Goal: Find specific page/section: Find specific page/section

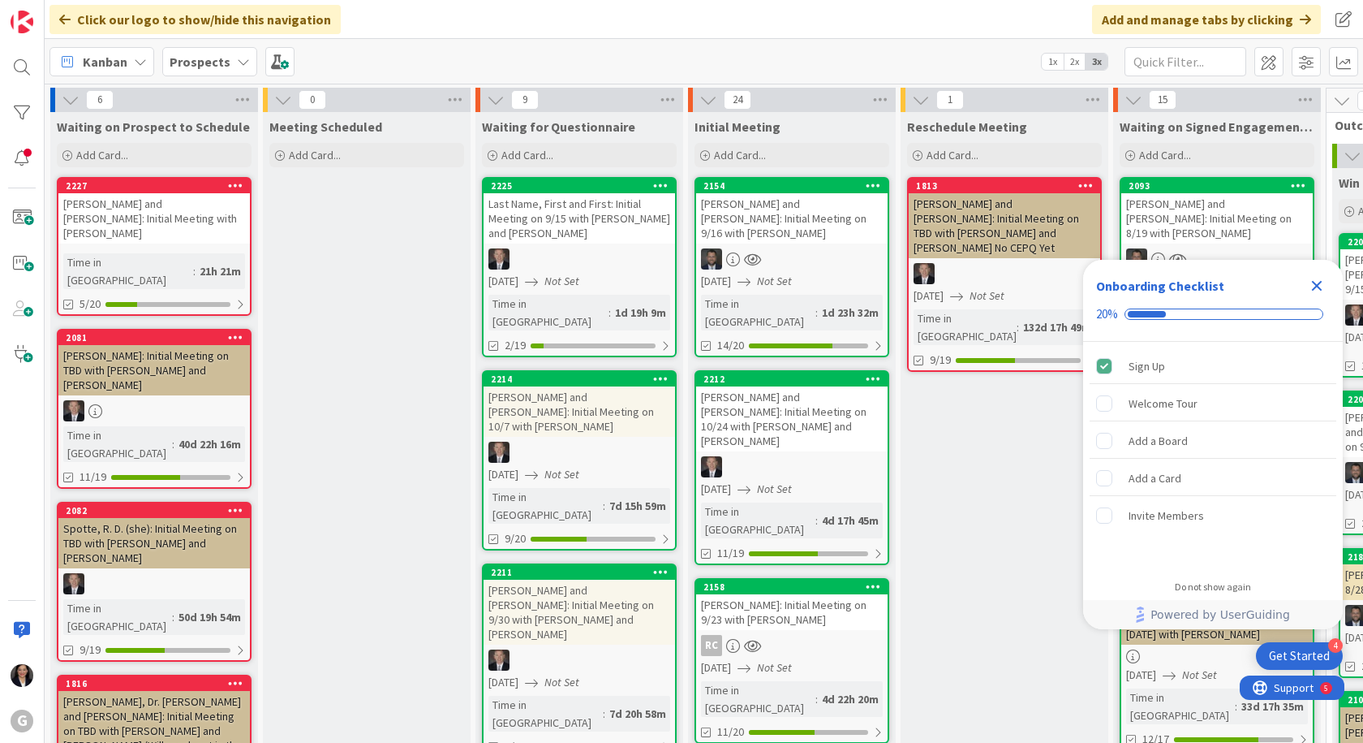
click at [213, 71] on div "Prospects" at bounding box center [209, 61] width 95 height 29
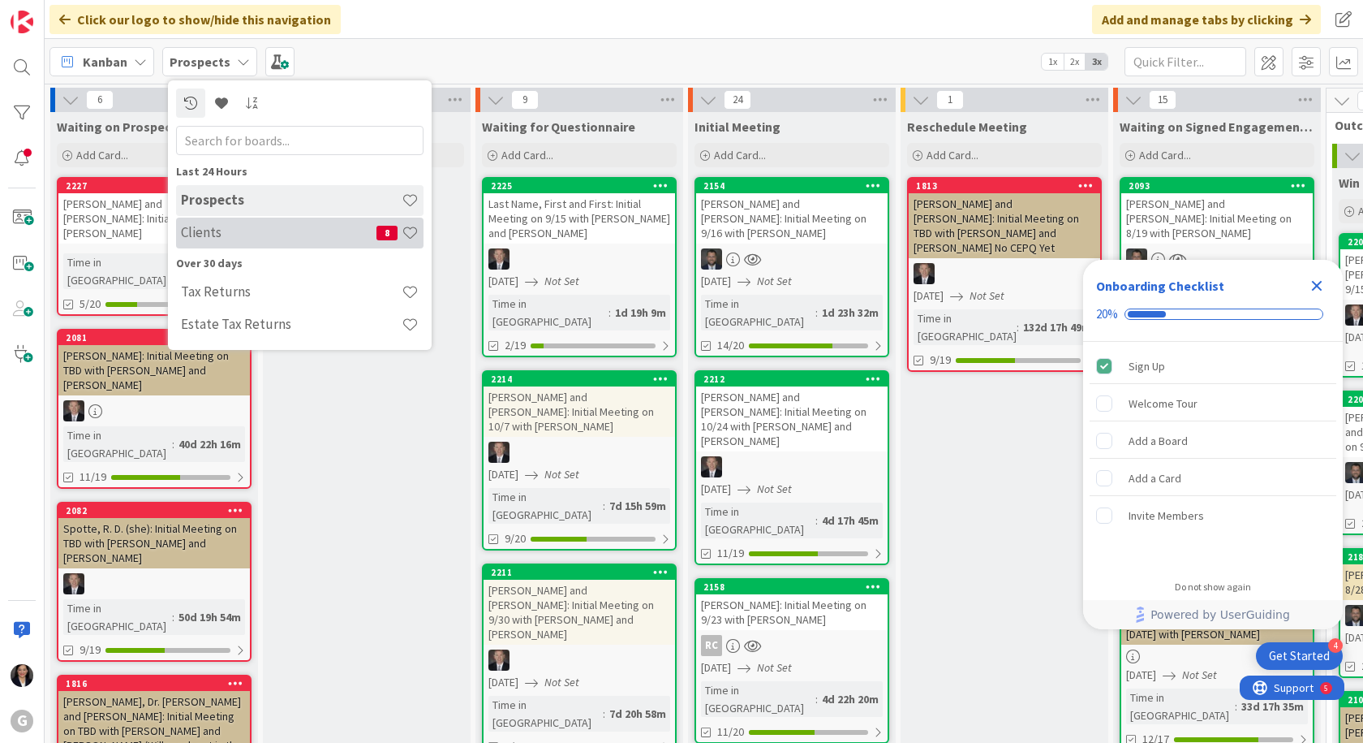
click at [220, 235] on h4 "Clients" at bounding box center [279, 232] width 196 height 16
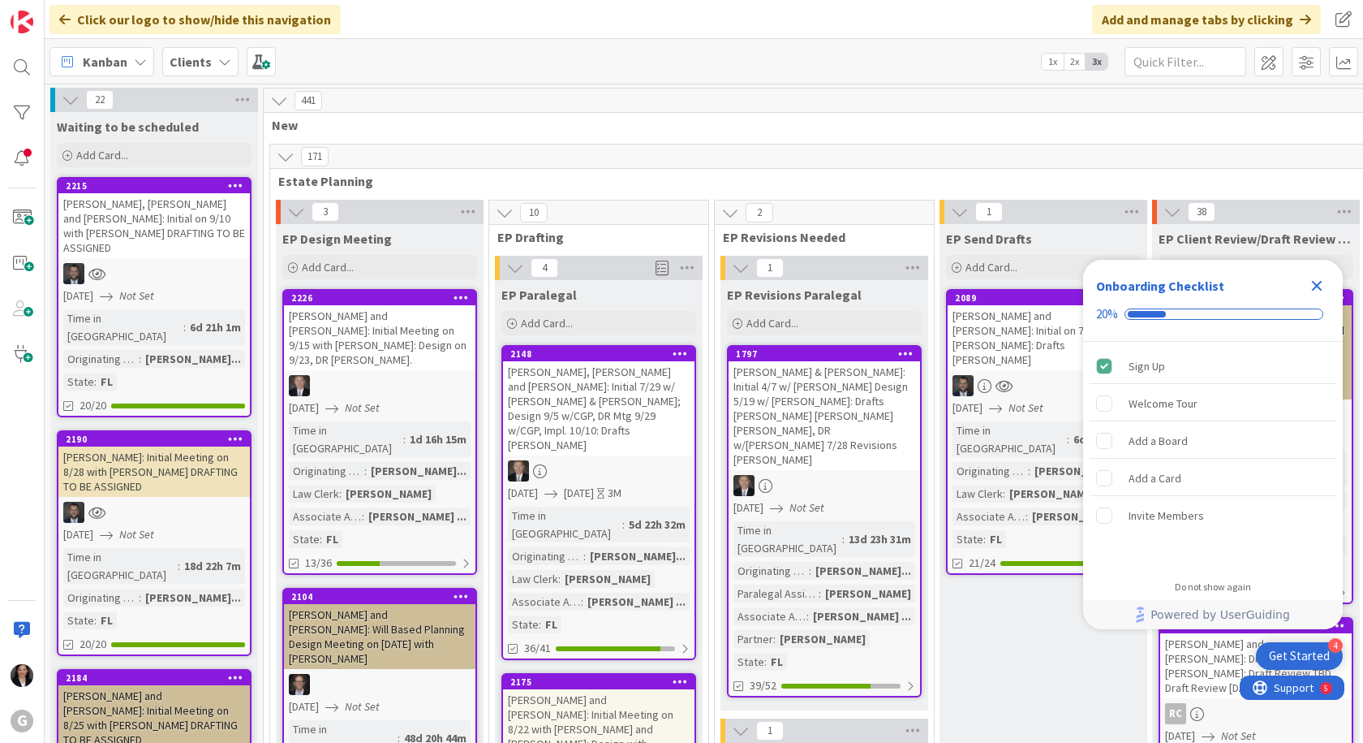
click at [1310, 283] on icon "Close Checklist" at bounding box center [1316, 285] width 19 height 19
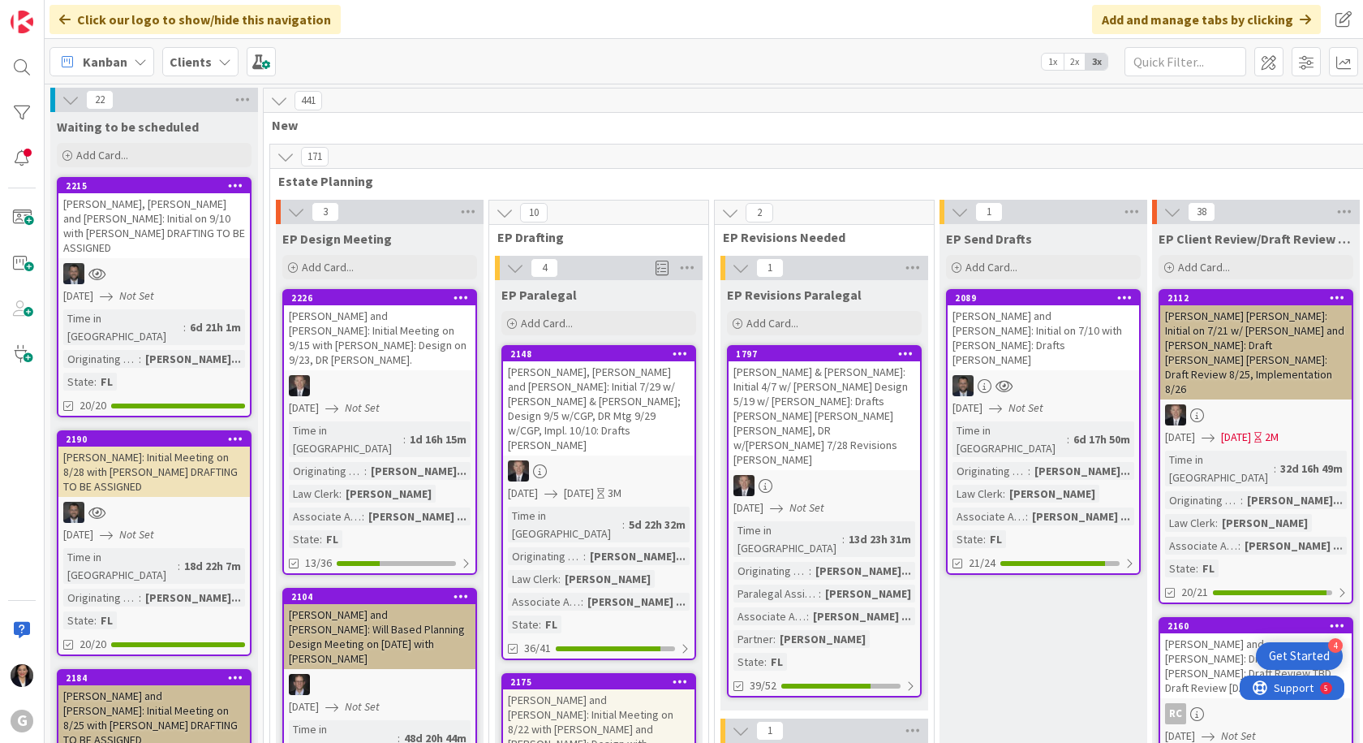
click at [127, 60] on div "Kanban" at bounding box center [102, 61] width 105 height 29
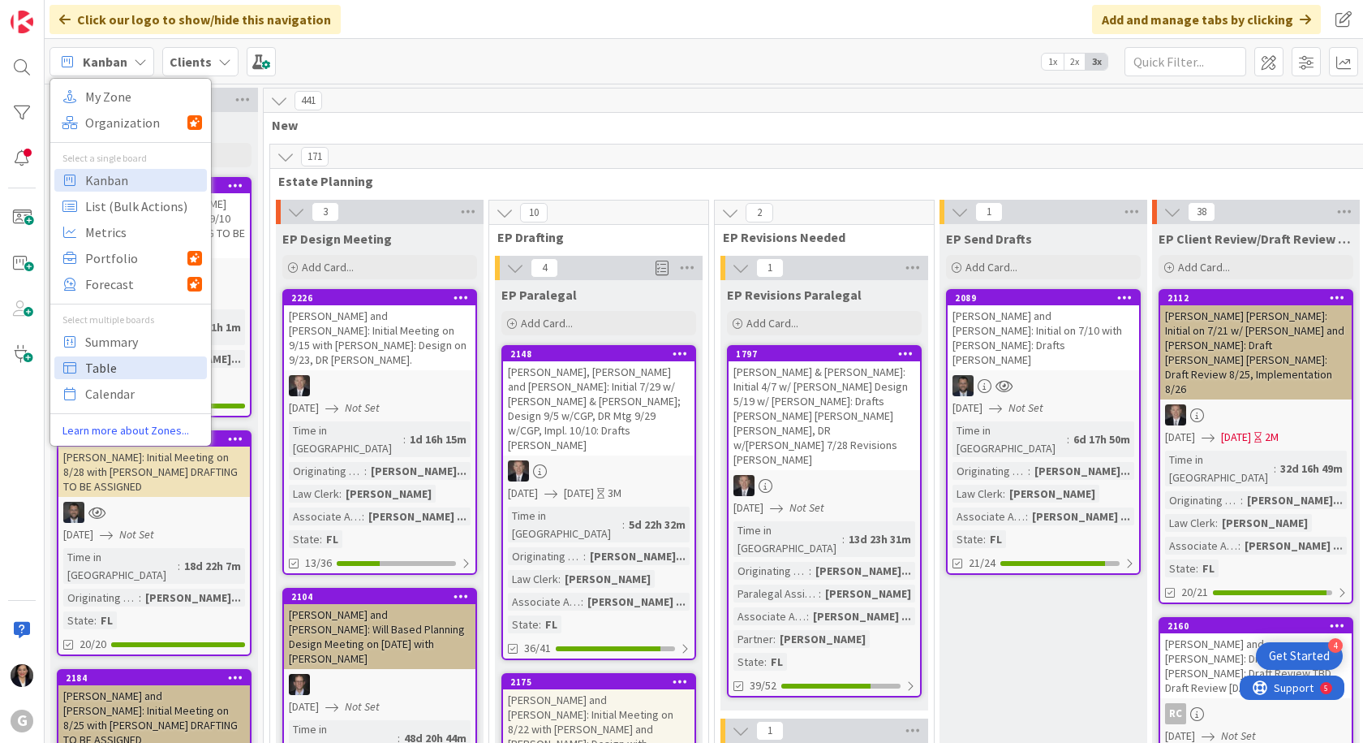
click at [110, 373] on span "Table" at bounding box center [143, 367] width 117 height 24
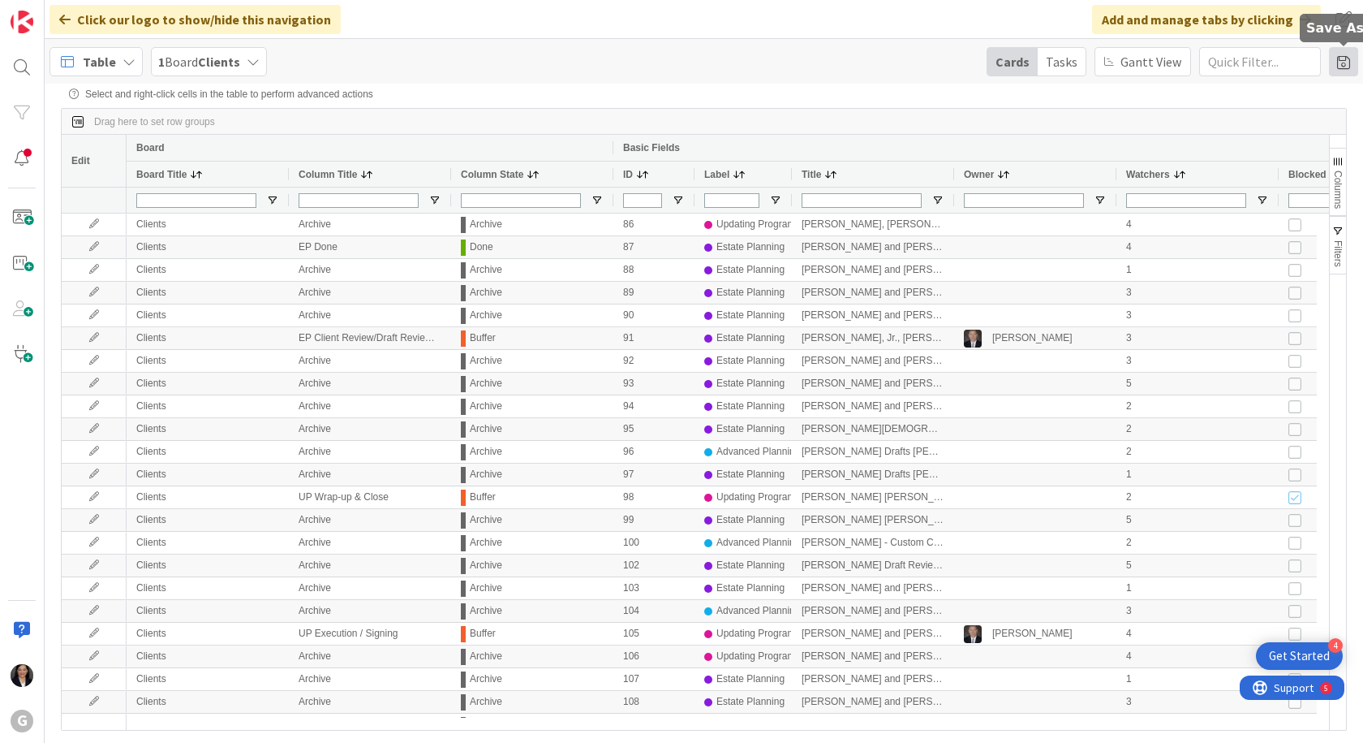
click at [1340, 66] on span at bounding box center [1343, 61] width 29 height 29
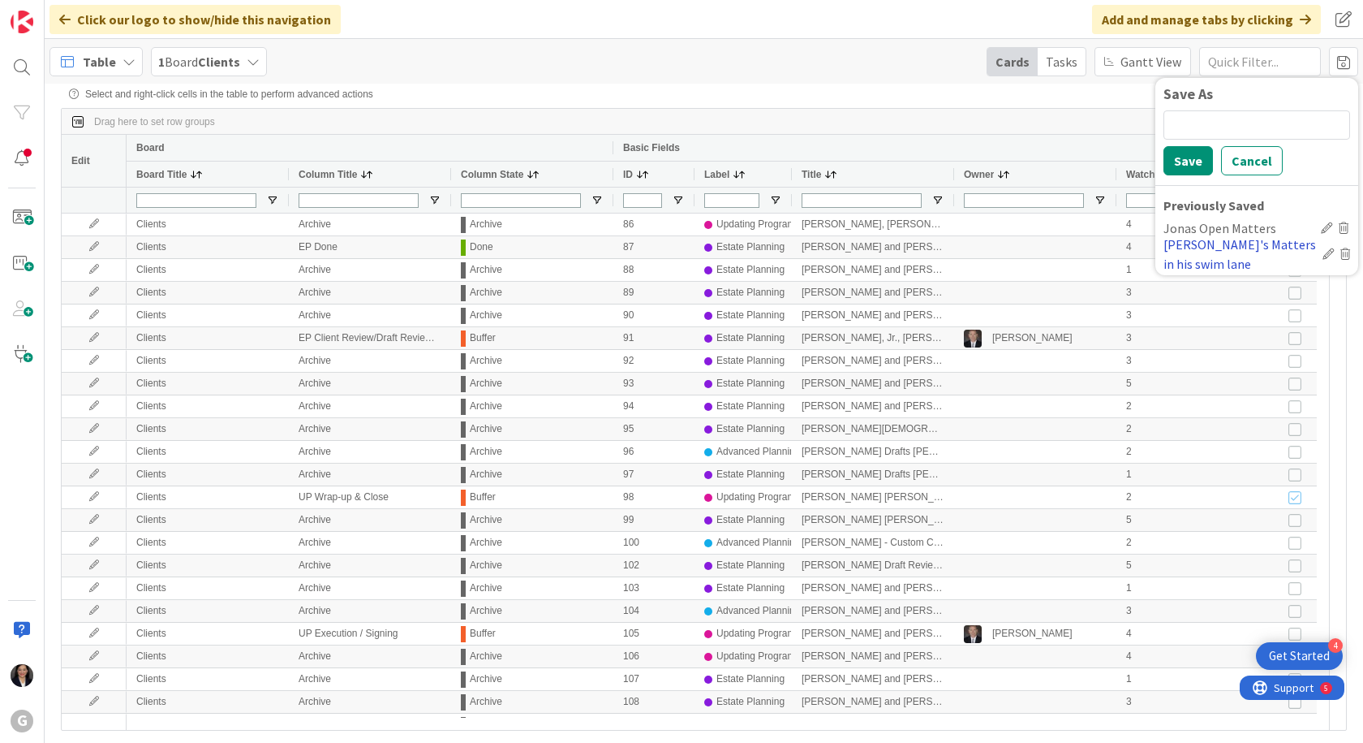
click at [1246, 243] on div "Jonas's Matters in his swim lane" at bounding box center [1240, 254] width 153 height 39
type input "Brad/Jonas"
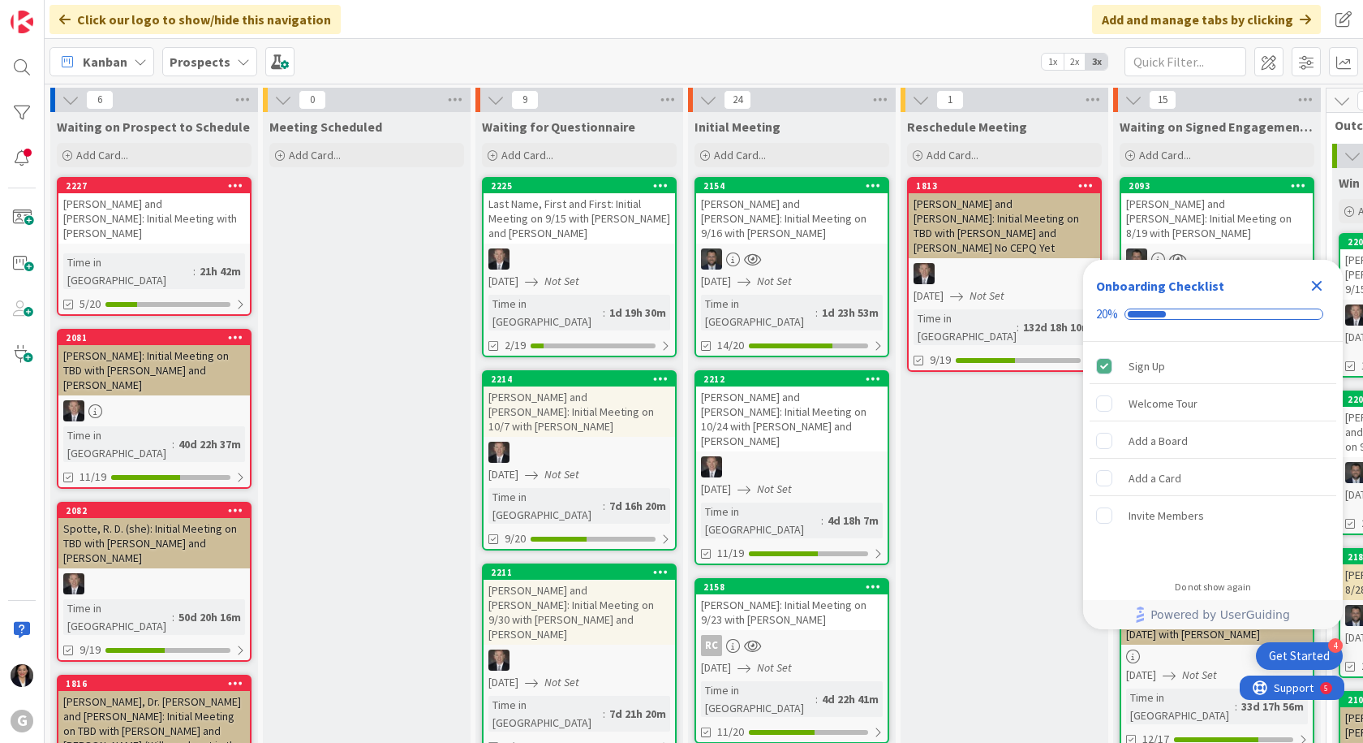
click at [1315, 297] on div "Close Checklist" at bounding box center [1317, 286] width 26 height 26
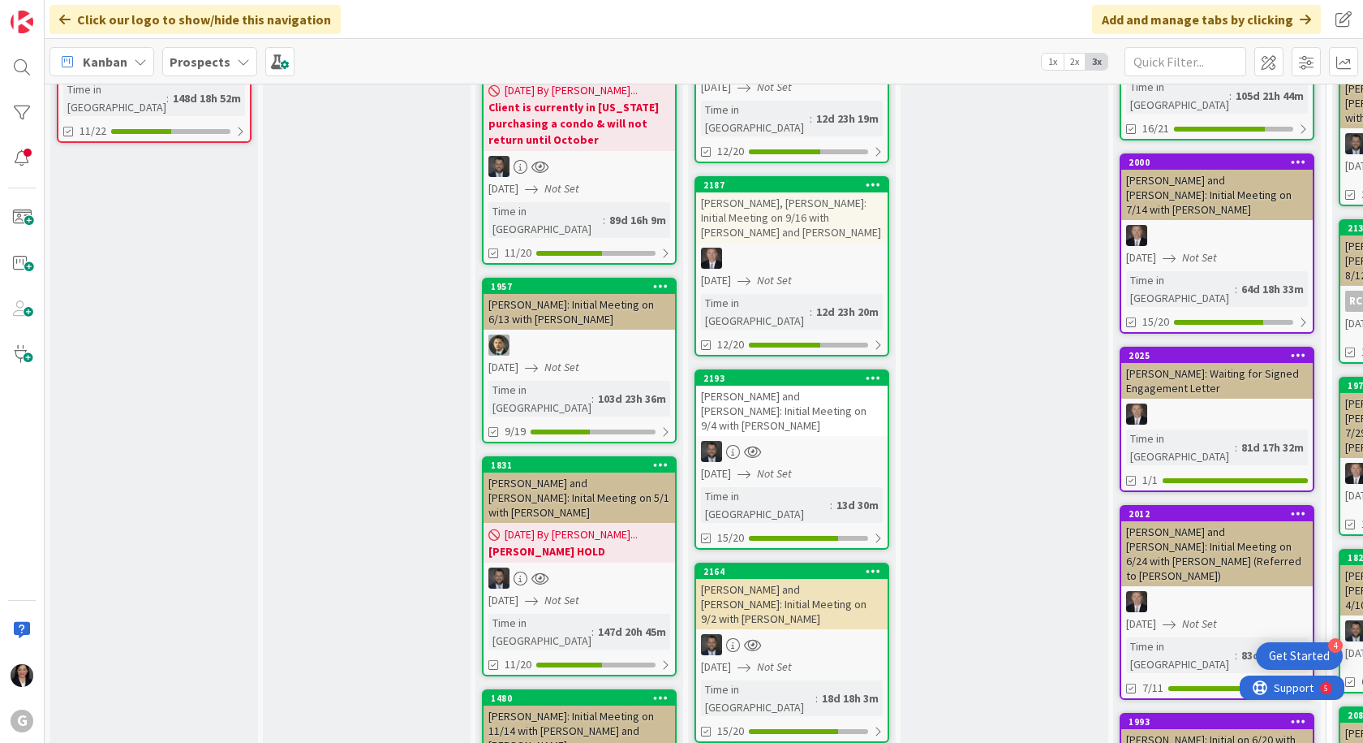
scroll to position [1055, 0]
